Goal: Information Seeking & Learning: Learn about a topic

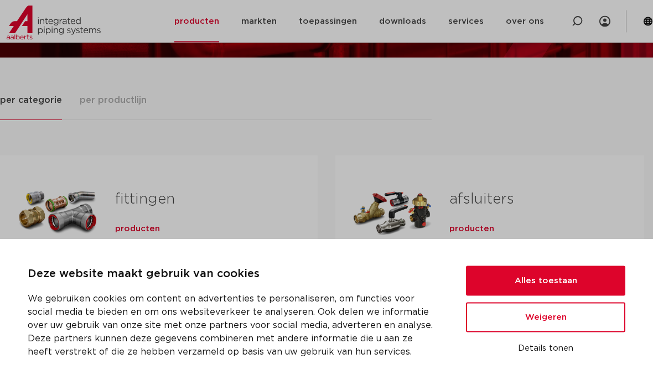
scroll to position [122, 0]
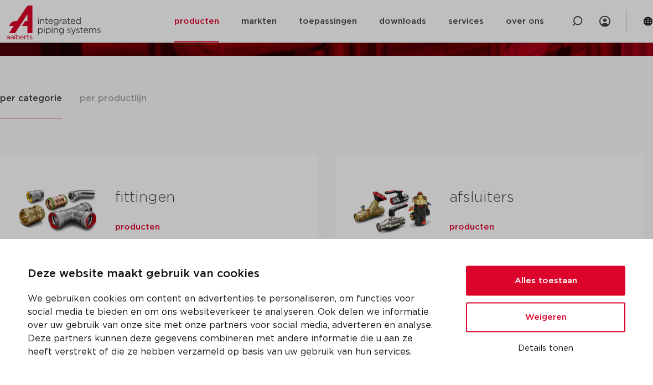
click at [561, 296] on button "Alles toestaan" at bounding box center [545, 281] width 159 height 30
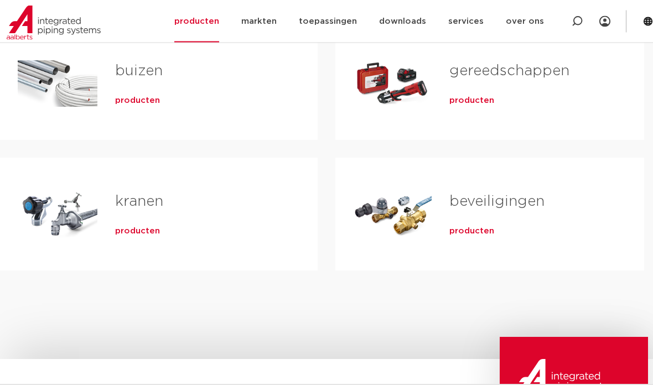
scroll to position [380, 0]
click at [90, 210] on div "Tabs. Open items met enter of spatie, sluit af met escape en navigeer met de pi…" at bounding box center [58, 213] width 80 height 77
click at [134, 226] on span "producten" at bounding box center [137, 231] width 45 height 11
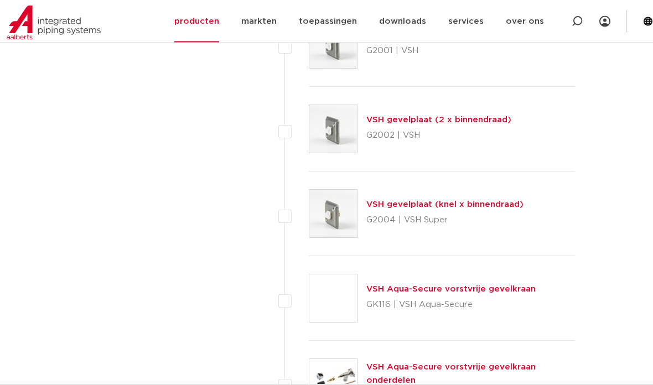
scroll to position [4877, 0]
click at [518, 285] on link "VSH Aqua-Secure vorstvrije gevelkraan" at bounding box center [450, 289] width 169 height 8
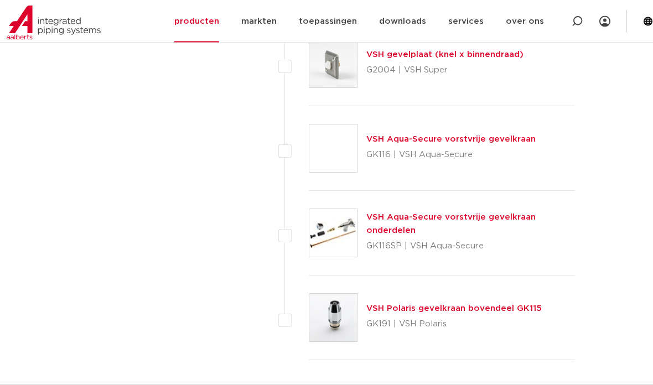
scroll to position [5027, 0]
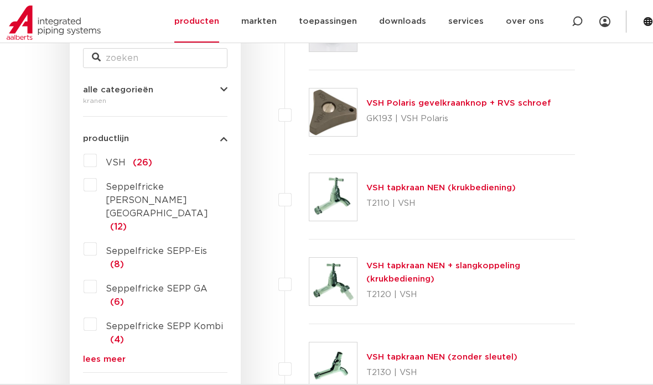
scroll to position [148, 0]
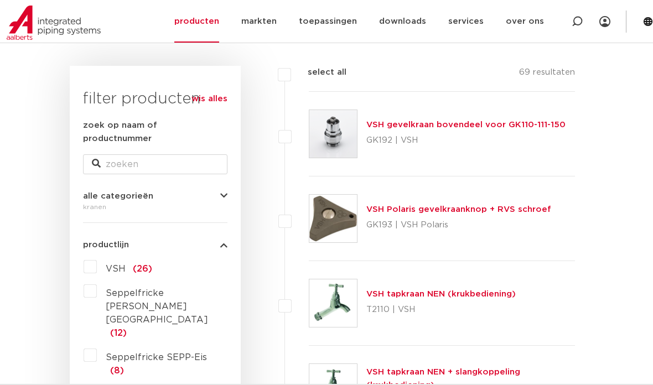
click at [456, 124] on link "VSH gevelkraan bovendeel voor GK110-111-150" at bounding box center [465, 125] width 199 height 8
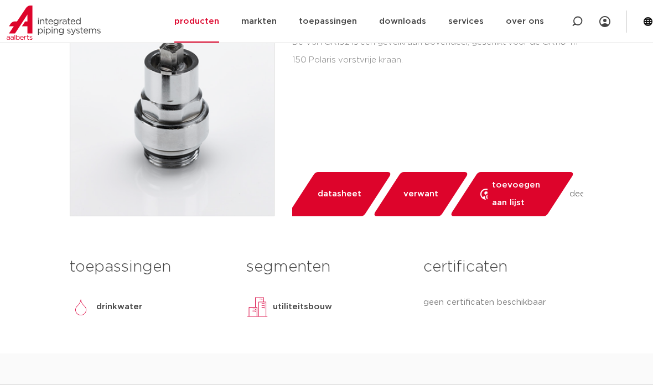
scroll to position [299, 0]
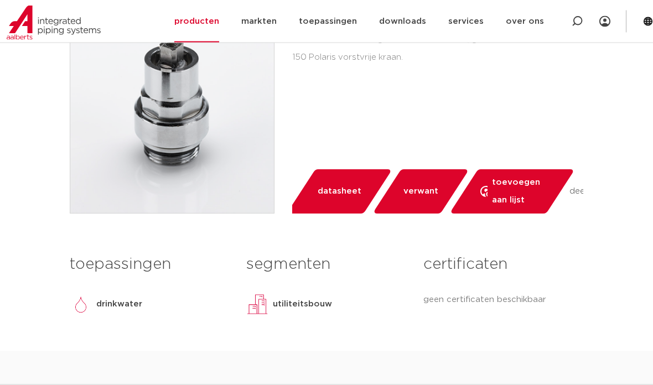
click at [343, 194] on span "datasheet" at bounding box center [340, 192] width 44 height 18
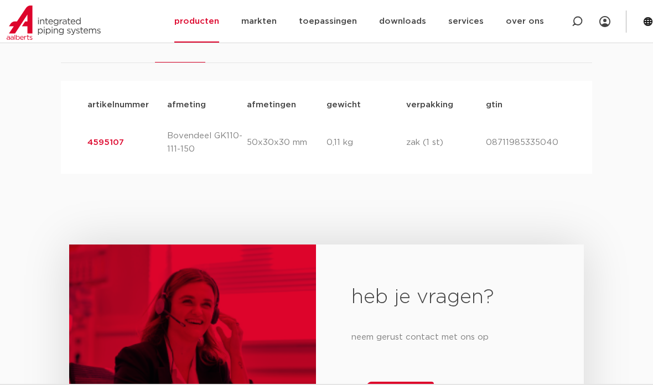
scroll to position [676, 0]
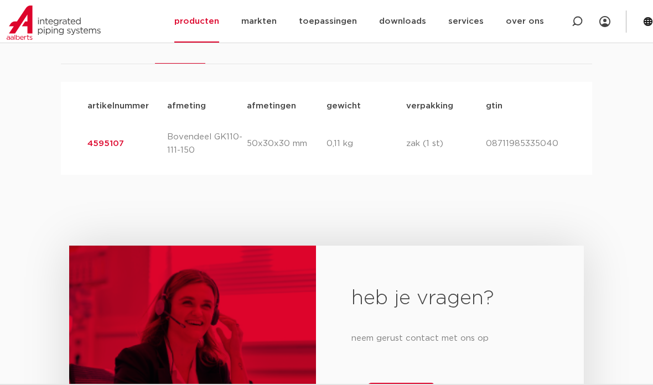
click at [102, 141] on link "4595107" at bounding box center [105, 143] width 37 height 8
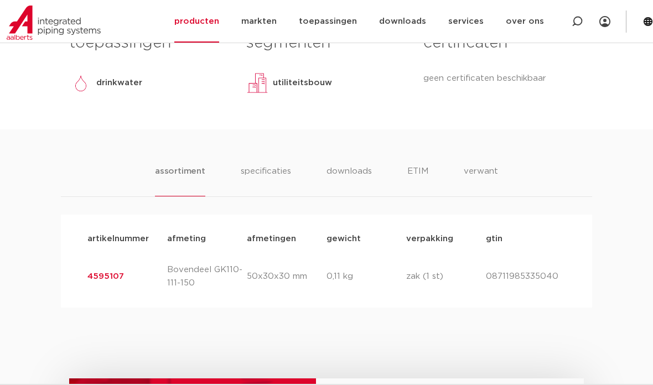
scroll to position [521, 0]
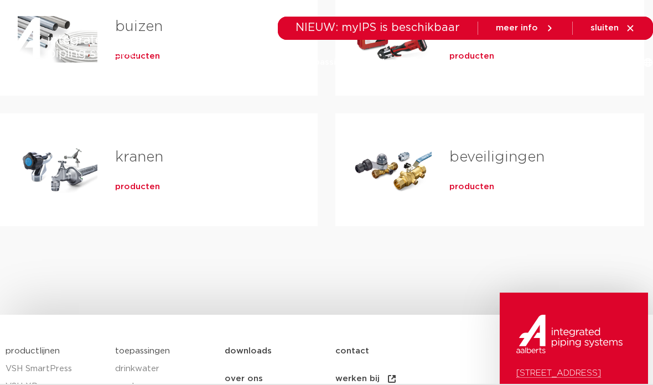
click at [115, 163] on link "kranen" at bounding box center [139, 157] width 48 height 14
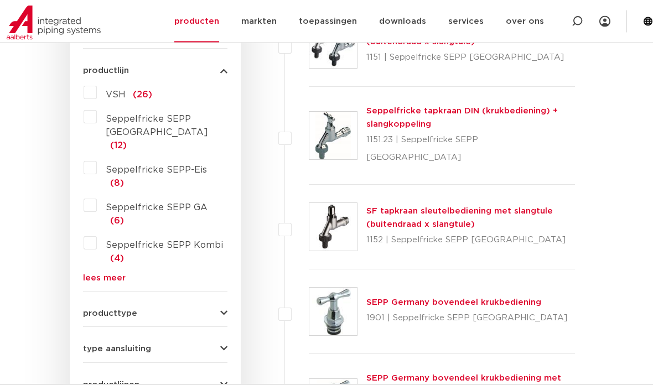
scroll to position [322, 0]
click at [97, 84] on label "VSH (26)" at bounding box center [124, 93] width 55 height 18
click at [0, 0] on input "VSH (26)" at bounding box center [0, 0] width 0 height 0
click at [103, 309] on span "producttype" at bounding box center [110, 313] width 54 height 8
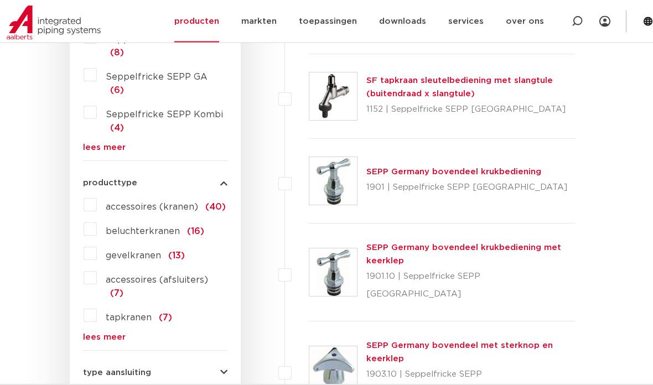
scroll to position [453, 0]
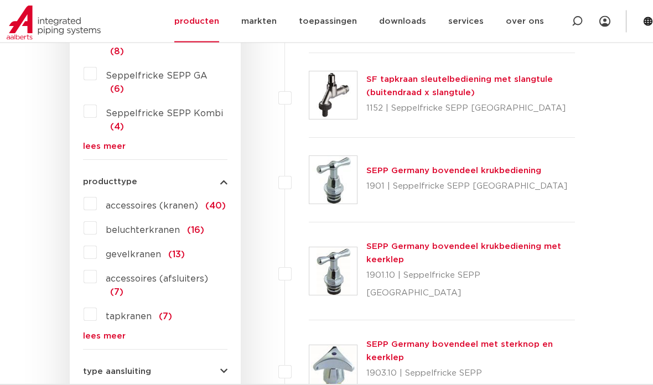
click at [97, 333] on link "lees meer" at bounding box center [155, 337] width 144 height 8
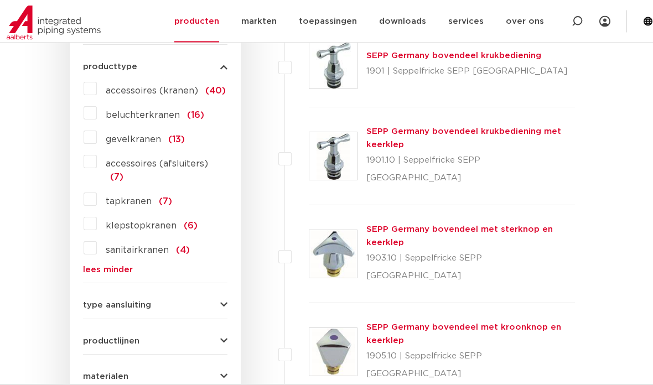
scroll to position [610, 0]
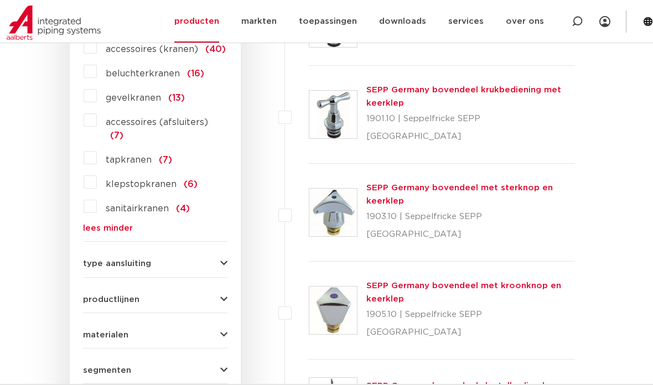
click at [97, 260] on span "type aansluiting" at bounding box center [117, 264] width 68 height 8
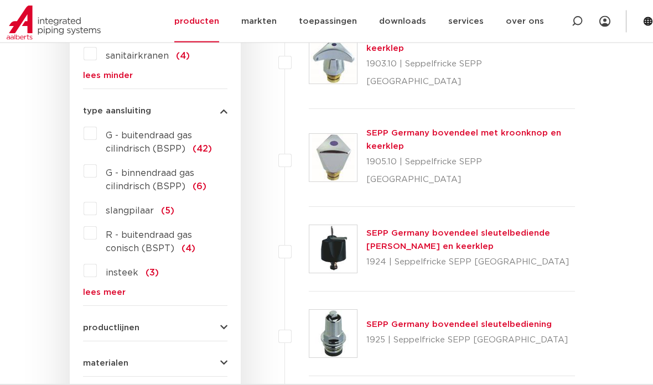
click at [96, 324] on span "productlijnen" at bounding box center [111, 328] width 56 height 8
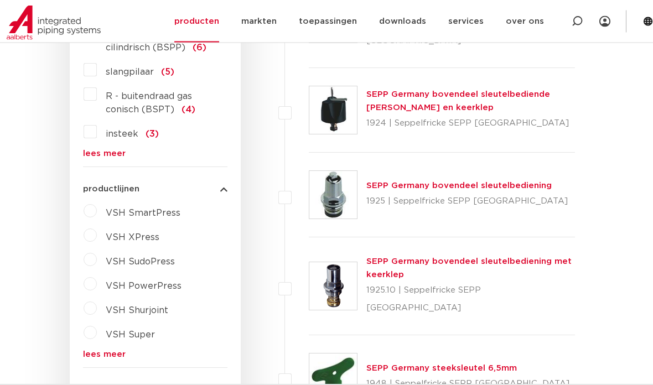
scroll to position [902, 0]
click at [97, 226] on label "VSH XPress" at bounding box center [128, 235] width 63 height 18
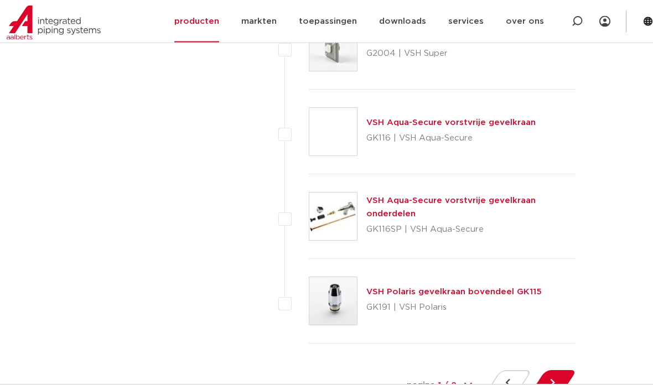
scroll to position [5053, 0]
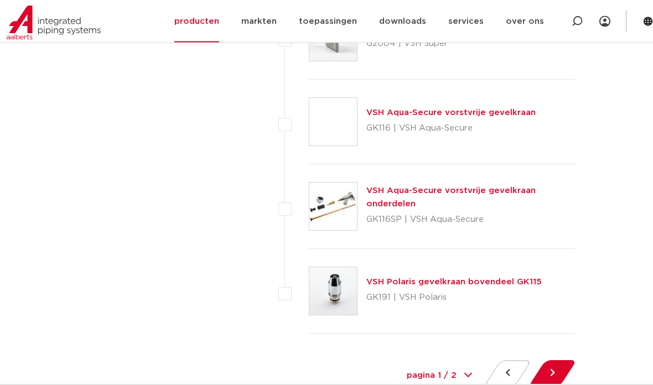
click at [553, 361] on button at bounding box center [553, 374] width 32 height 27
click at [555, 361] on button at bounding box center [553, 374] width 32 height 27
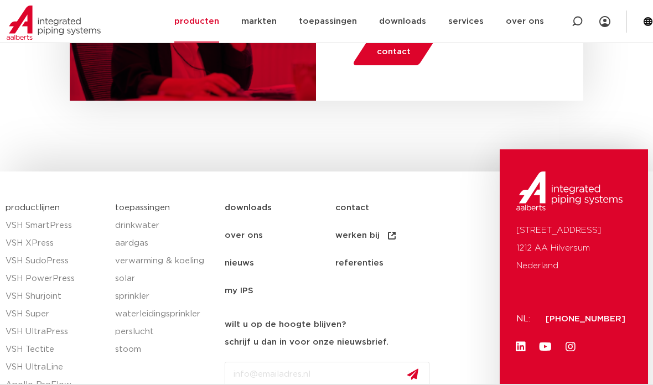
click at [572, 304] on div "[PHONE_NUMBER]" at bounding box center [576, 316] width 97 height 24
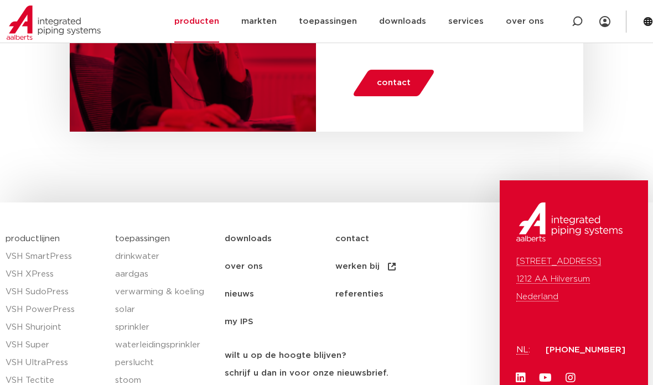
scroll to position [1567, 0]
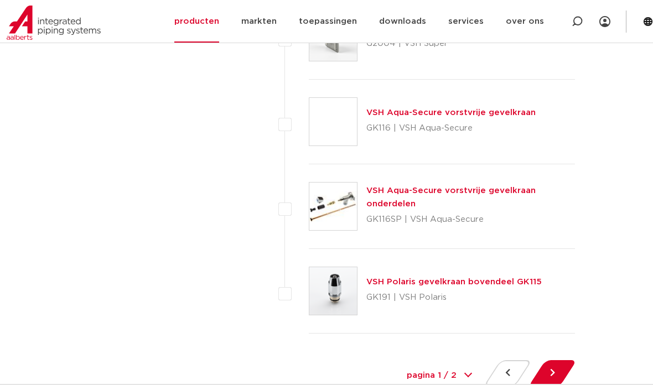
scroll to position [5053, 0]
